Goal: Information Seeking & Learning: Understand process/instructions

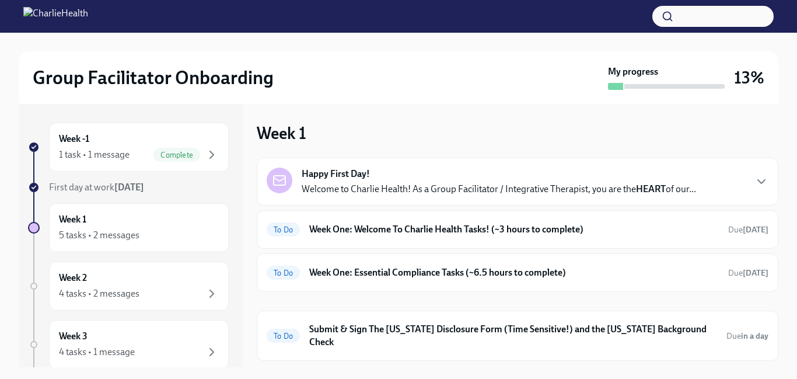
scroll to position [21, 0]
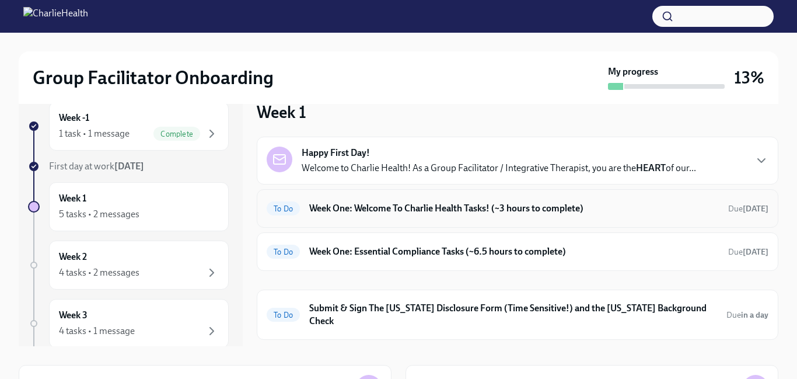
click at [563, 211] on h6 "Week One: Welcome To Charlie Health Tasks! (~3 hours to complete)" at bounding box center [514, 208] width 410 height 13
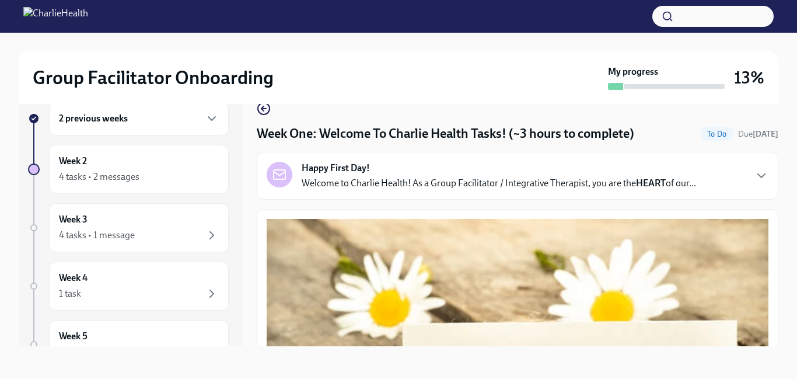
click at [783, 190] on div "Group Facilitator Onboarding My progress 13% 2 previous weeks Week 2 4 tasks • …" at bounding box center [398, 195] width 797 height 367
click at [790, 186] on div "Group Facilitator Onboarding My progress 13% 2 previous weeks Week 2 4 tasks • …" at bounding box center [398, 195] width 797 height 367
click at [787, 189] on div "Group Facilitator Onboarding My progress 13% 2 previous weeks Week 2 4 tasks • …" at bounding box center [398, 195] width 797 height 367
click at [789, 163] on div "Group Facilitator Onboarding My progress 13% 2 previous weeks Week 2 4 tasks • …" at bounding box center [398, 195] width 797 height 367
click at [782, 169] on div "Group Facilitator Onboarding My progress 13% 2 previous weeks Week 2 4 tasks • …" at bounding box center [398, 195] width 797 height 367
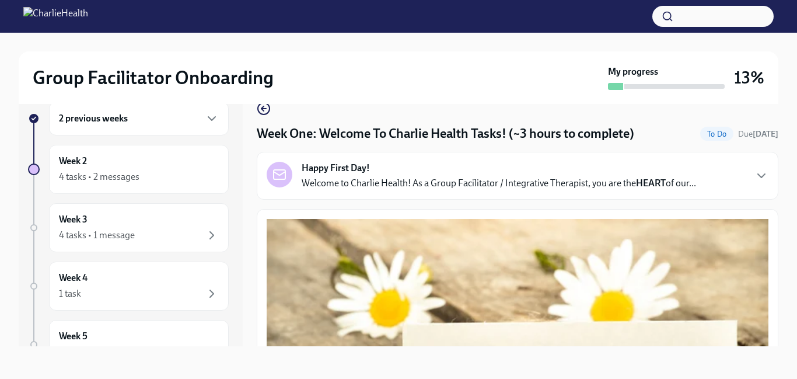
click at [783, 194] on div "Group Facilitator Onboarding My progress 13% 2 previous weeks Week 2 4 tasks • …" at bounding box center [398, 195] width 797 height 367
click at [784, 168] on div "Group Facilitator Onboarding My progress 13% 2 previous weeks Week 2 4 tasks • …" at bounding box center [398, 195] width 797 height 367
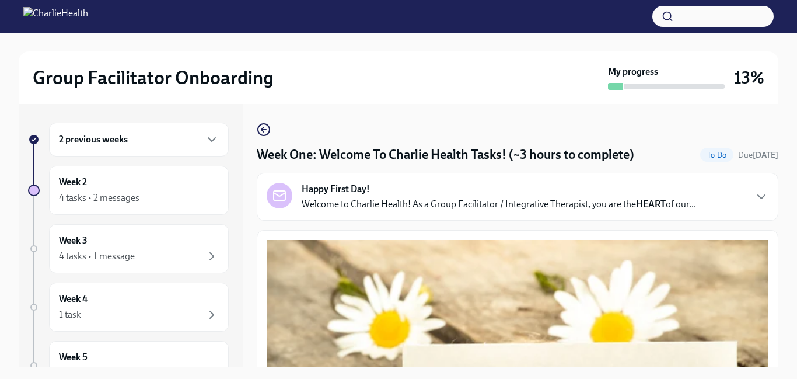
click at [787, 96] on div "Group Facilitator Onboarding My progress 13% 2 previous weeks Week 2 4 tasks • …" at bounding box center [398, 216] width 797 height 367
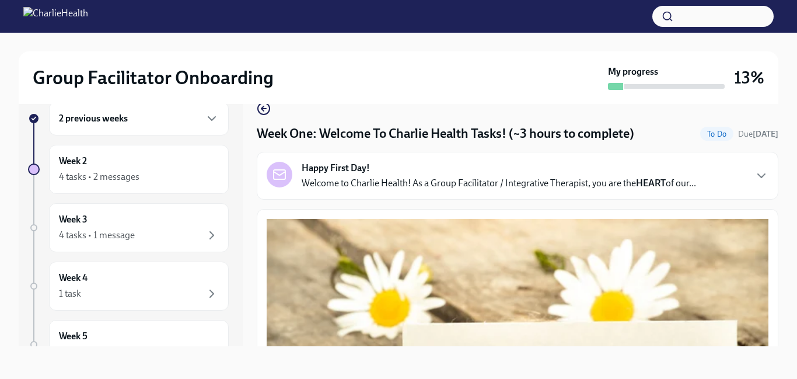
click at [780, 100] on div "Group Facilitator Onboarding My progress 13% 2 previous weeks Week 2 4 tasks • …" at bounding box center [398, 195] width 797 height 367
click at [772, 93] on div "Group Facilitator Onboarding My progress 13%" at bounding box center [399, 77] width 760 height 53
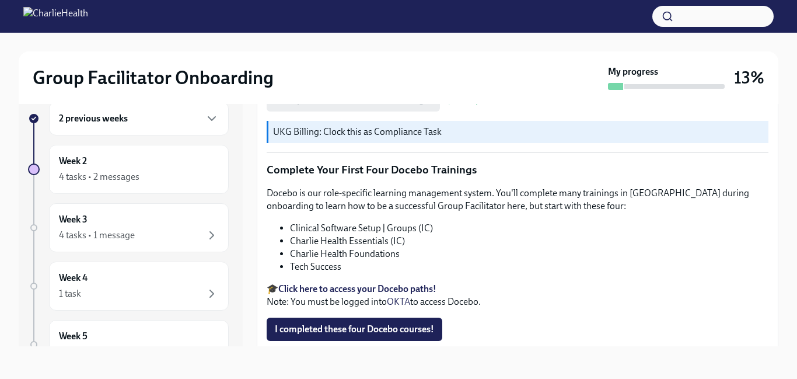
scroll to position [1614, 0]
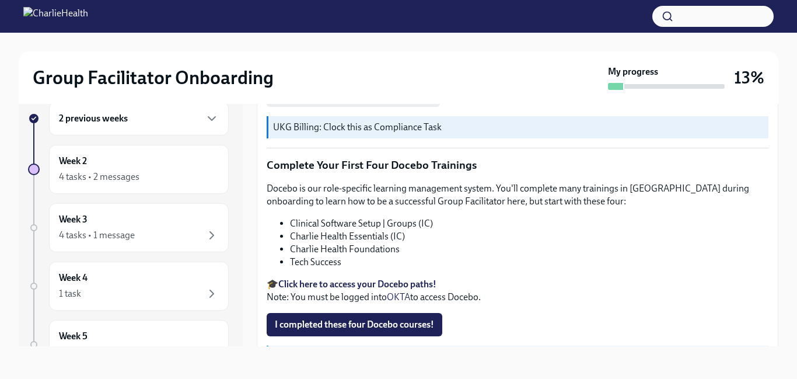
click at [763, 230] on li "Charlie Health Essentials (IC)" at bounding box center [529, 236] width 479 height 13
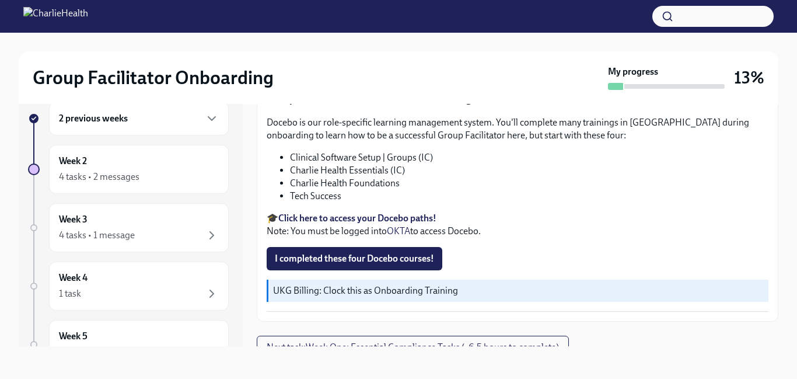
click at [780, 334] on div "Group Facilitator Onboarding My progress 13% 2 previous weeks Week 2 4 tasks • …" at bounding box center [398, 195] width 797 height 367
click at [779, 335] on div "Group Facilitator Onboarding My progress 13% 2 previous weeks Week 2 4 tasks • …" at bounding box center [398, 195] width 797 height 367
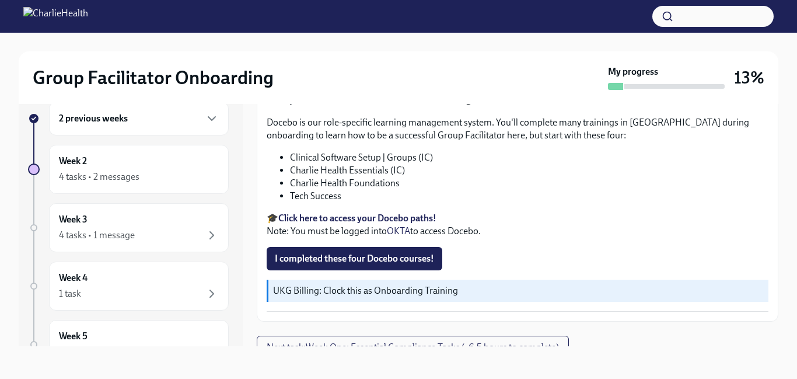
click at [779, 335] on div "Group Facilitator Onboarding My progress 13% 2 previous weeks Week 2 4 tasks • …" at bounding box center [398, 195] width 797 height 367
click at [772, 336] on div "Week One: Welcome To Charlie Health Tasks! (~3 hours to complete) To Do Due [DA…" at bounding box center [518, 214] width 522 height 263
click at [784, 222] on div "Group Facilitator Onboarding My progress 13% 2 previous weeks Week 2 4 tasks • …" at bounding box center [398, 195] width 797 height 367
click at [330, 212] on strong "Click here to access your Docebo paths!" at bounding box center [357, 217] width 158 height 11
